Goal: Task Accomplishment & Management: Manage account settings

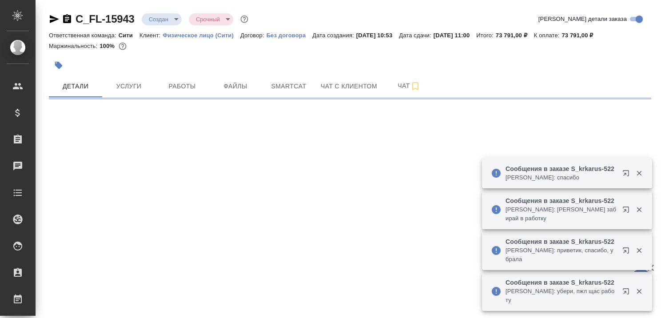
select select "RU"
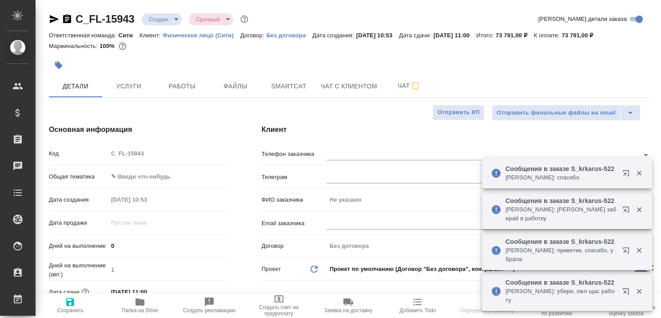
type textarea "x"
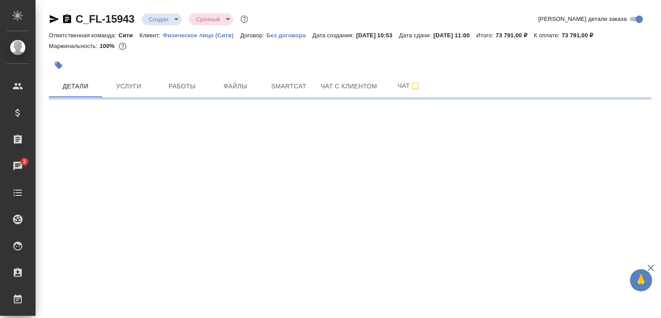
select select "RU"
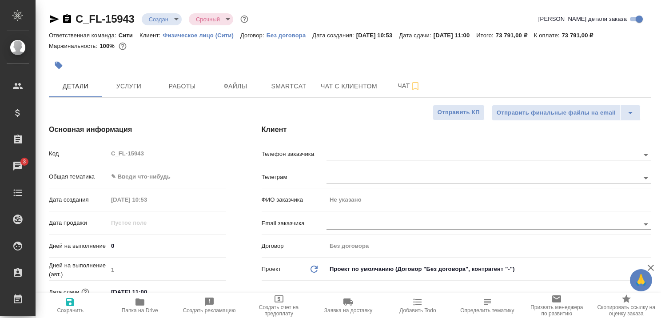
type textarea "x"
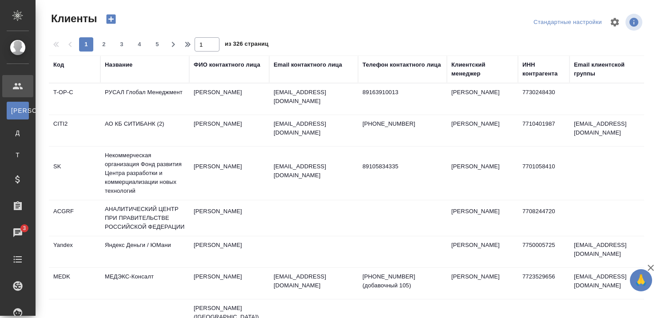
select select "RU"
click at [117, 69] on div "Название" at bounding box center [145, 69] width 80 height 18
click at [117, 68] on div "Название" at bounding box center [119, 64] width 28 height 9
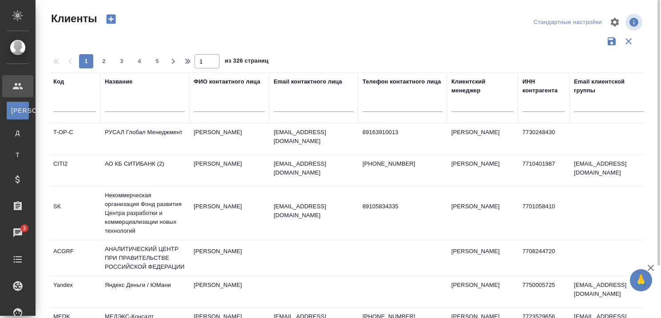
click at [130, 105] on input "text" at bounding box center [145, 106] width 80 height 11
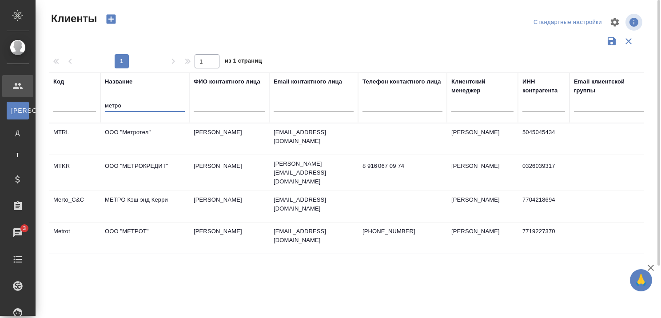
click at [125, 195] on td "МЕТРО Кэш энд Керри" at bounding box center [144, 206] width 89 height 31
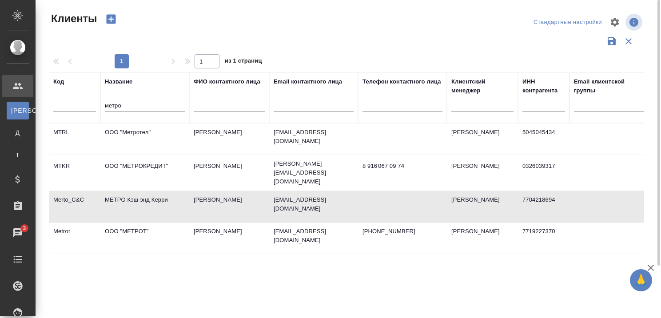
click at [125, 195] on td "МЕТРО Кэш энд Керри" at bounding box center [144, 206] width 89 height 31
click at [171, 111] on input "метро" at bounding box center [145, 106] width 80 height 11
type input "м"
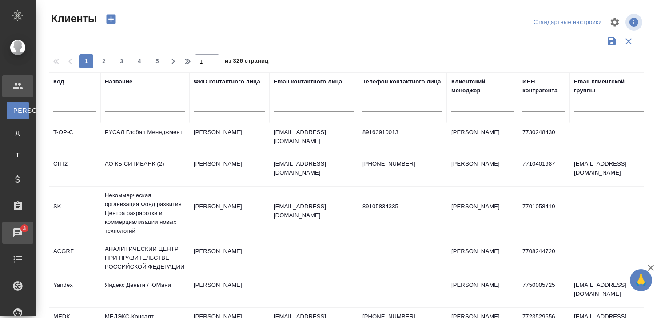
click at [18, 236] on div "Чаты" at bounding box center [7, 232] width 22 height 13
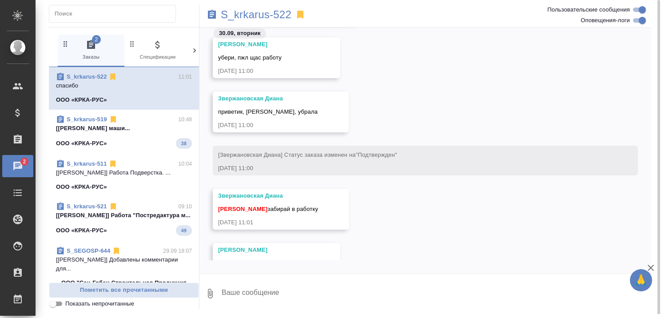
scroll to position [15509, 0]
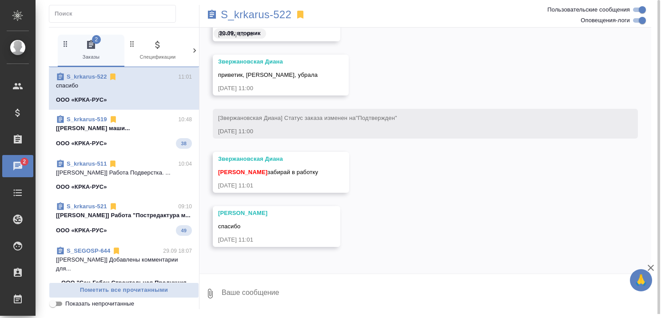
click at [112, 229] on span "S_krkarus-521 09:10 [[PERSON_NAME]] Работа "Постредактура м... ООО «КРКА-РУС» 49" at bounding box center [124, 219] width 136 height 34
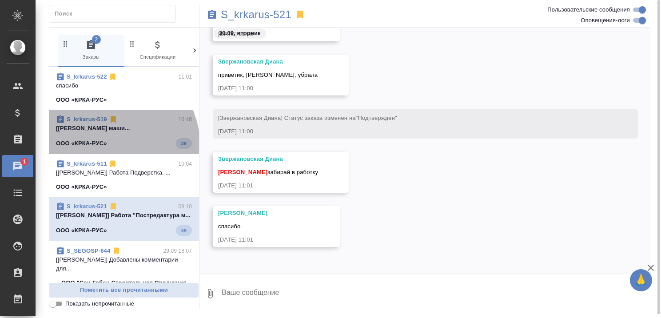
click at [116, 143] on span "S_krkarus-519 10:48 [[PERSON_NAME] маши... ООО «КРКА-РУС» 38" at bounding box center [124, 132] width 136 height 34
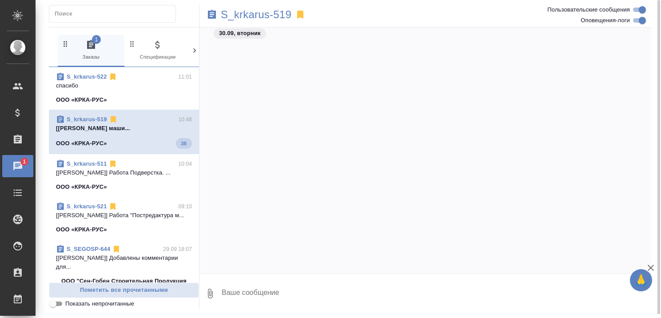
scroll to position [33323, 0]
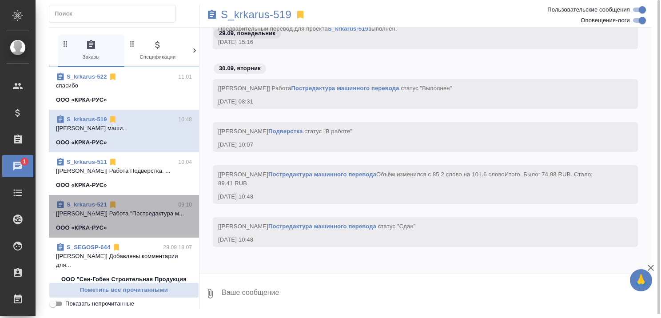
click at [127, 196] on div "S_krkarus-521 09:10 [[PERSON_NAME]] Работа "Постредактура м... ООО «КРКА-РУС»" at bounding box center [124, 216] width 150 height 43
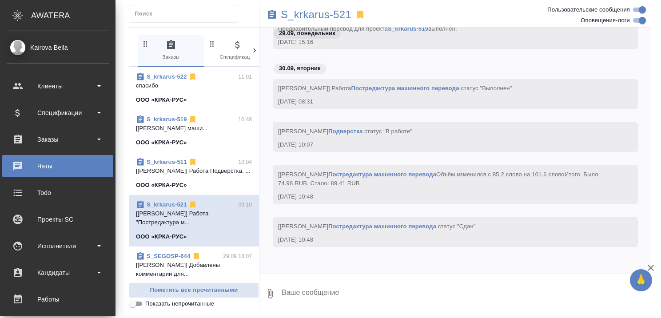
scroll to position [0, 0]
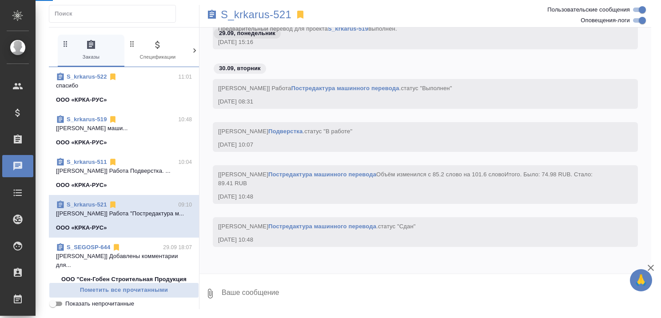
select select "RU"
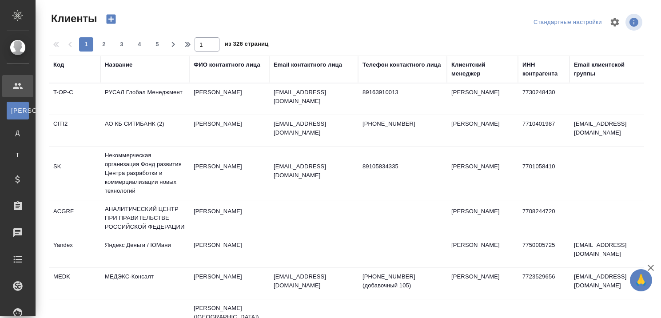
click at [653, 269] on icon "button" at bounding box center [650, 268] width 11 height 11
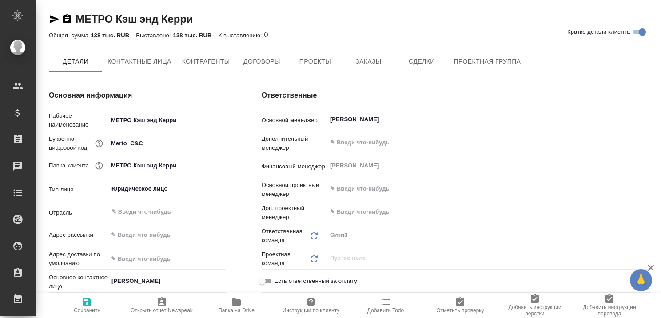
type input "(МБ) ООО "Монблан""
type textarea "x"
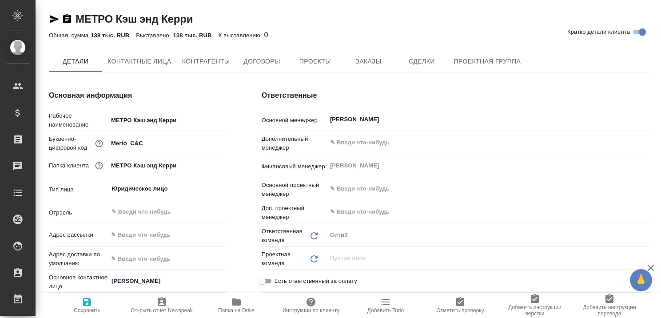
type textarea "x"
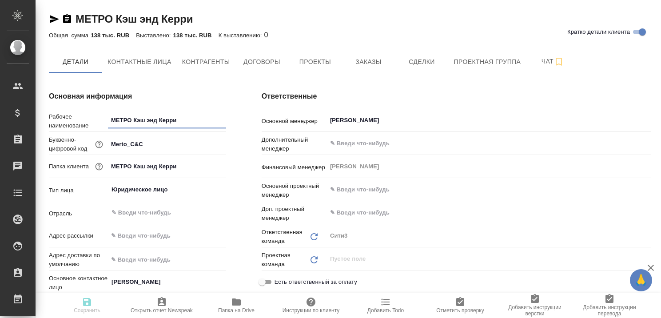
type textarea "x"
click at [371, 55] on button "Заказы" at bounding box center [368, 62] width 53 height 22
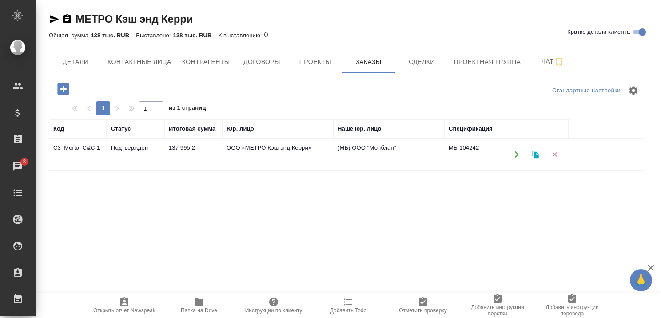
click at [132, 146] on td "Подтвержден" at bounding box center [136, 154] width 58 height 31
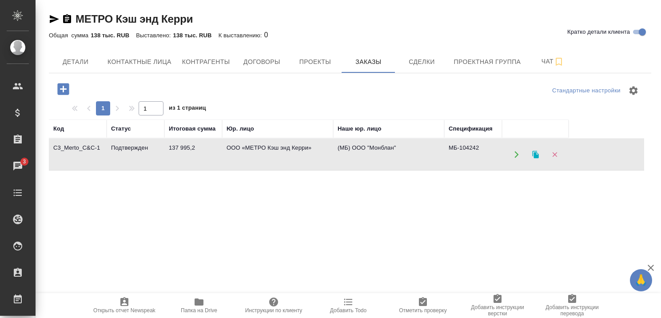
click at [132, 146] on td "Подтвержден" at bounding box center [136, 154] width 58 height 31
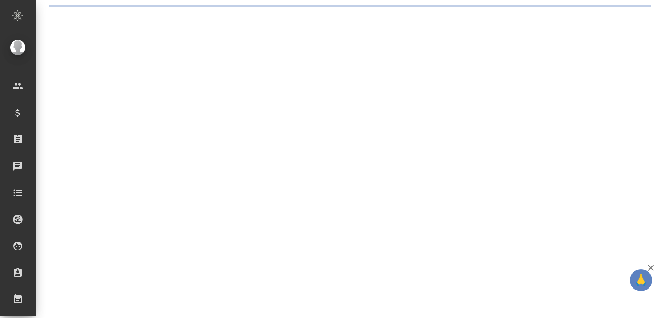
select select "RU"
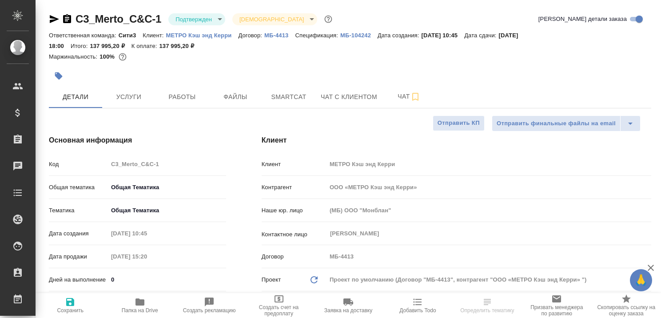
type textarea "x"
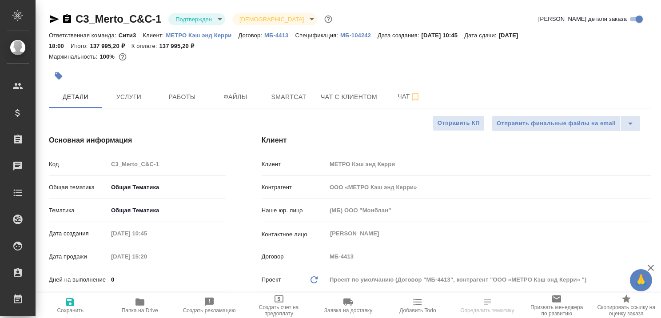
type textarea "x"
